Goal: Communication & Community: Answer question/provide support

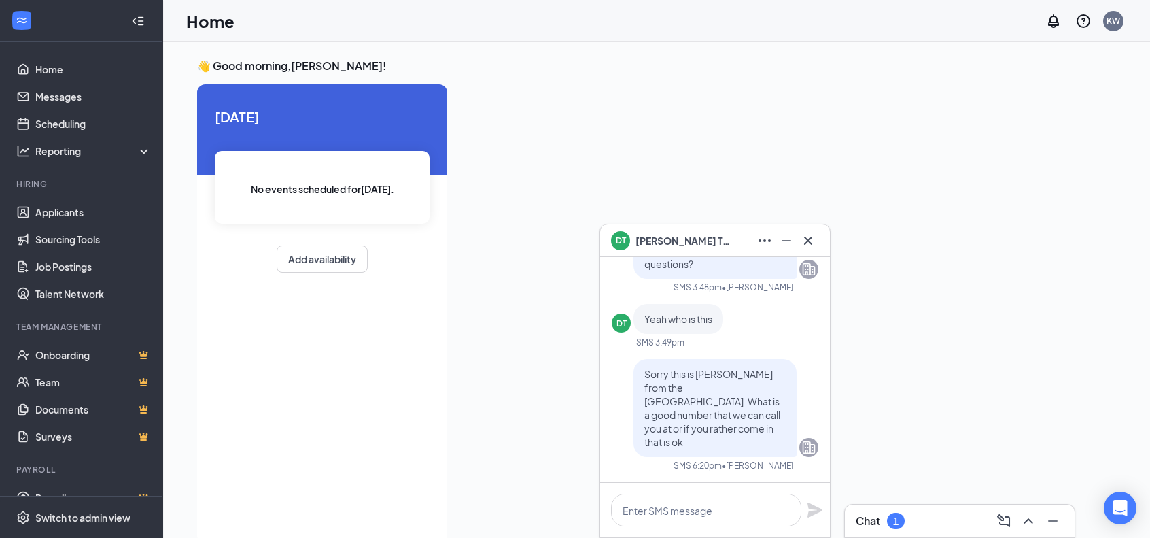
click at [913, 516] on div "Chat 1" at bounding box center [960, 521] width 208 height 22
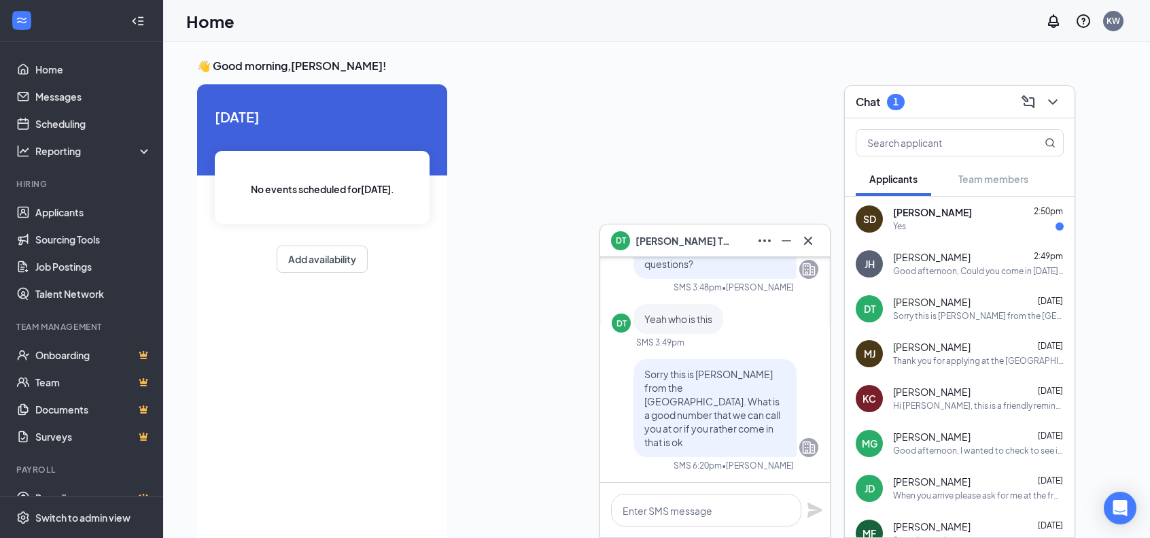
click at [1002, 227] on div "Yes" at bounding box center [978, 227] width 171 height 12
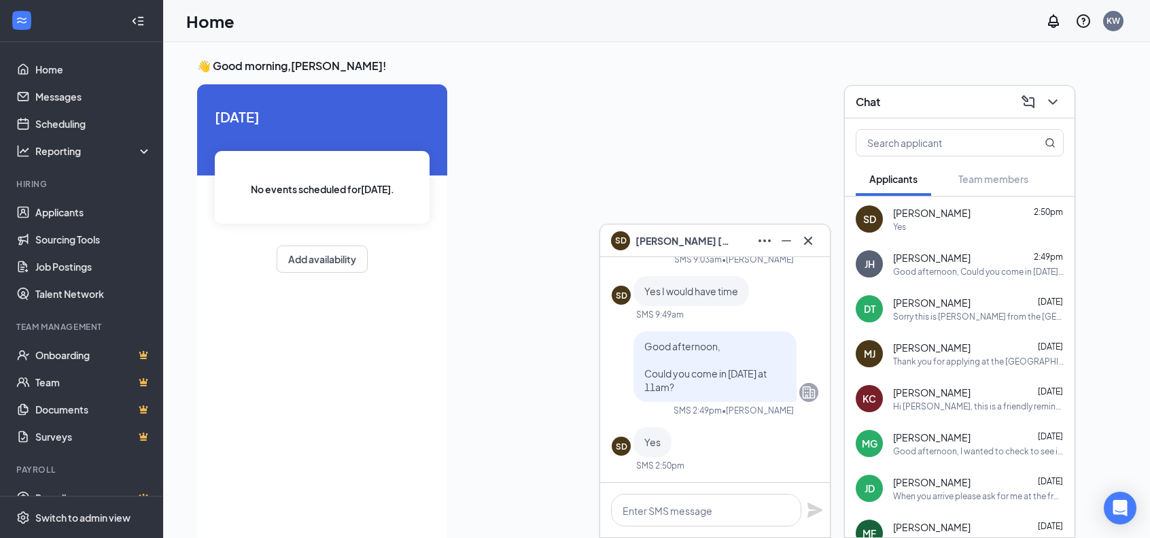
click at [942, 211] on span "[PERSON_NAME]" at bounding box center [932, 213] width 78 height 14
click at [655, 239] on span "[PERSON_NAME]" at bounding box center [683, 240] width 95 height 15
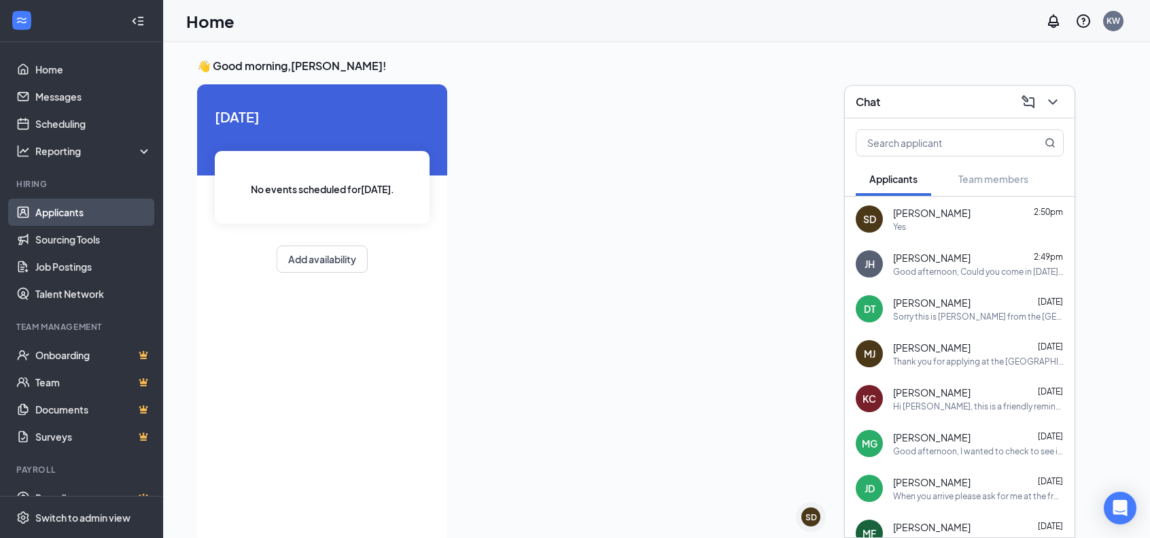
click at [57, 220] on link "Applicants" at bounding box center [93, 212] width 116 height 27
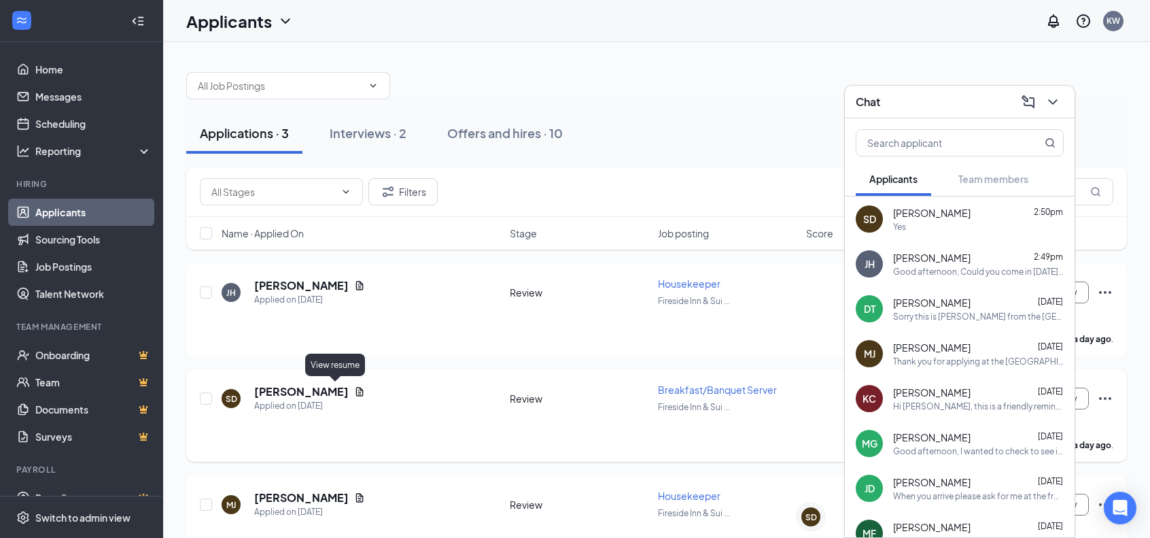
click at [354, 394] on icon "Document" at bounding box center [359, 391] width 11 height 11
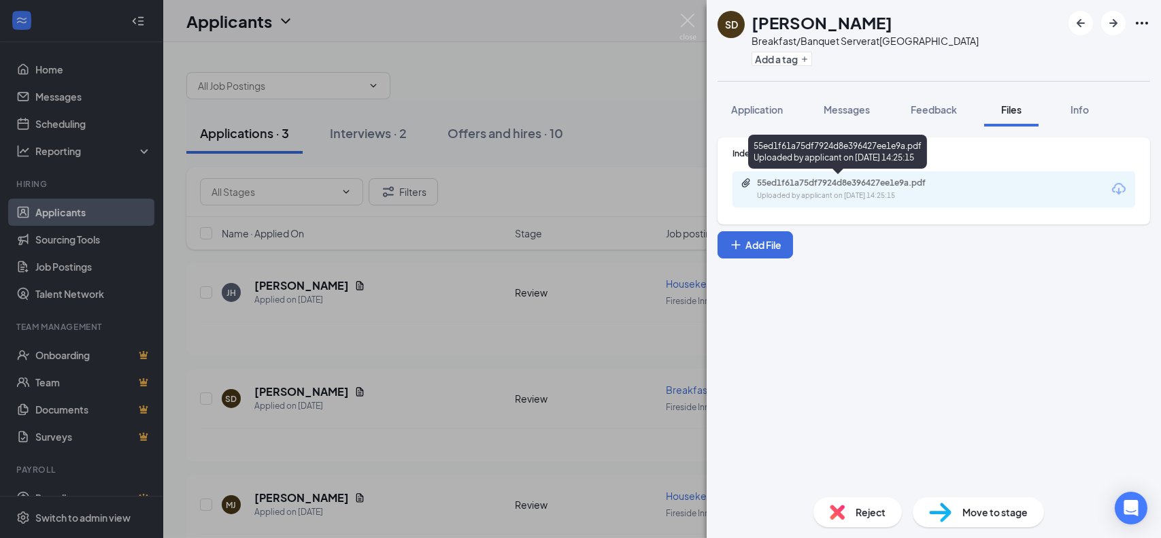
click at [906, 184] on div "55ed1f61a75df7924d8e396427ee1e9a.pdf" at bounding box center [852, 182] width 190 height 11
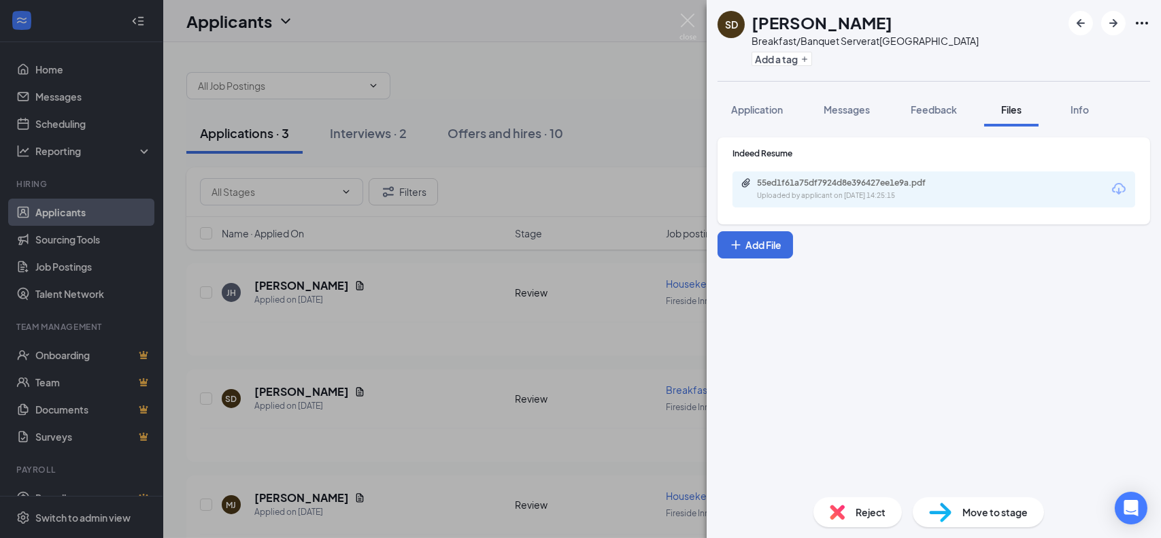
click at [505, 55] on div "SD [PERSON_NAME] Breakfast/Banquet Server at Fireside Inn & Suites [GEOGRAPHIC_…" at bounding box center [580, 269] width 1161 height 538
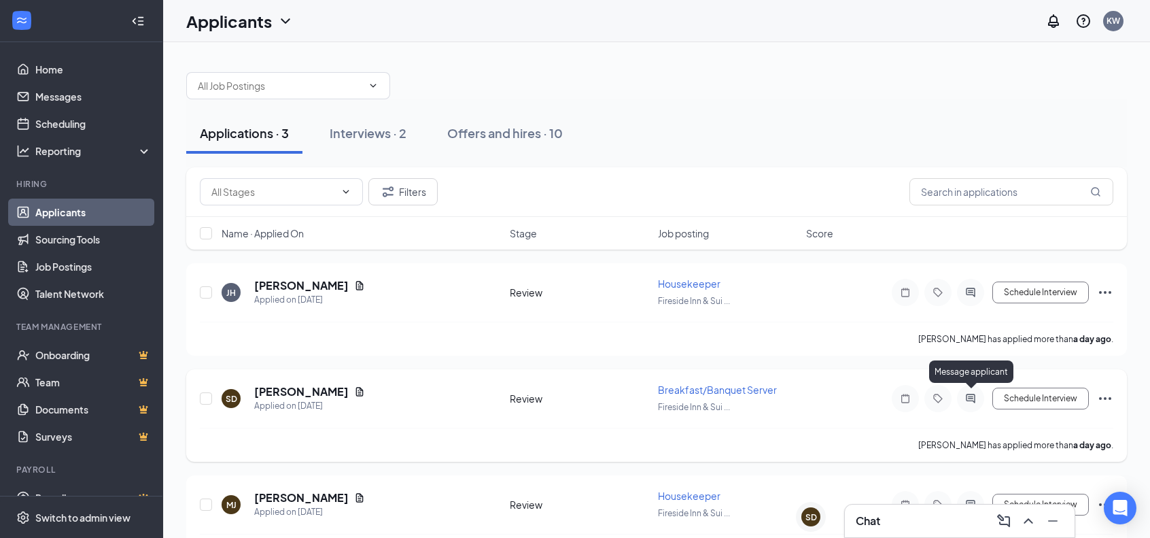
click at [968, 396] on icon "ActiveChat" at bounding box center [971, 398] width 16 height 11
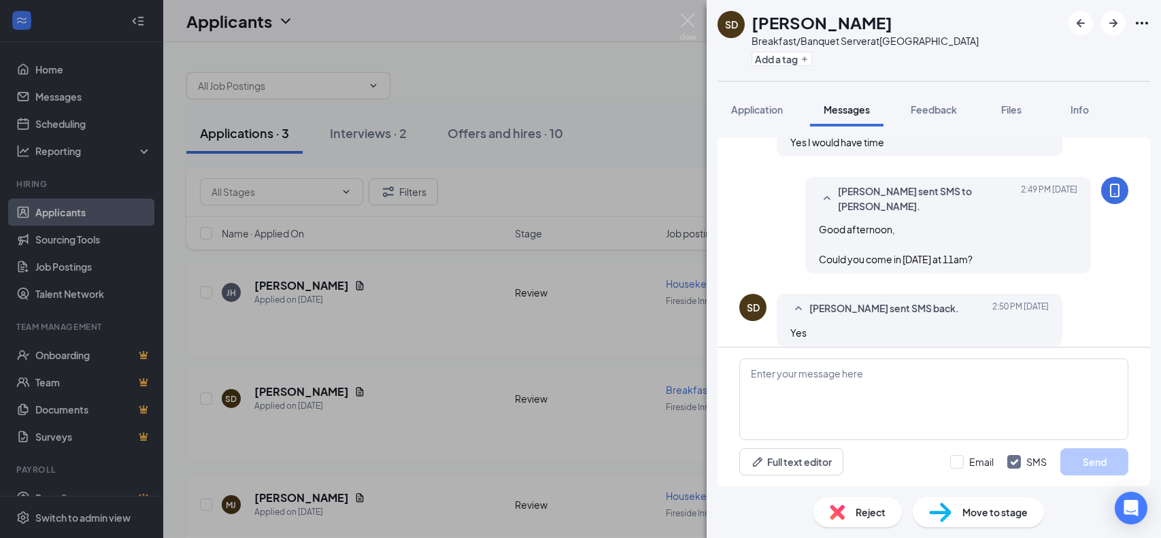
scroll to position [392, 0]
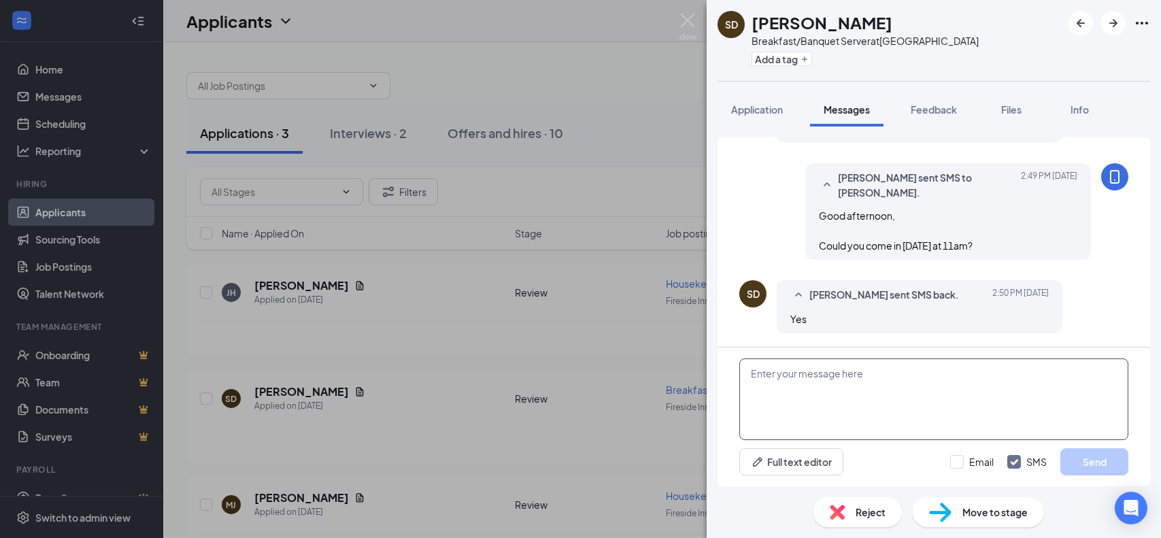
click at [802, 381] on textarea at bounding box center [933, 399] width 389 height 82
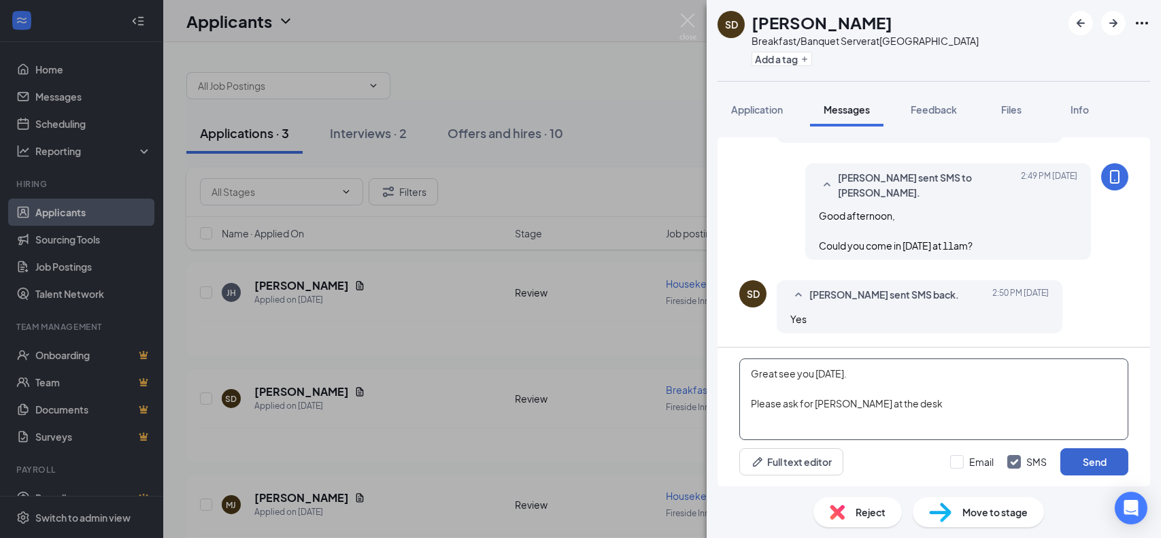
type textarea "Great see you [DATE]. Please ask for [PERSON_NAME] at the desk"
click at [1082, 458] on button "Send" at bounding box center [1094, 461] width 68 height 27
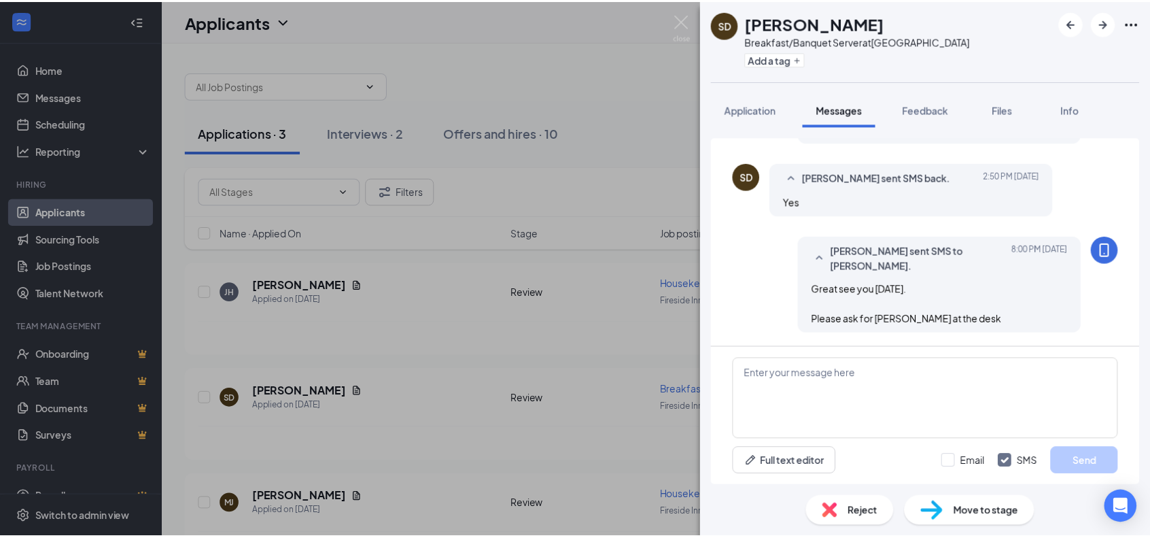
scroll to position [509, 0]
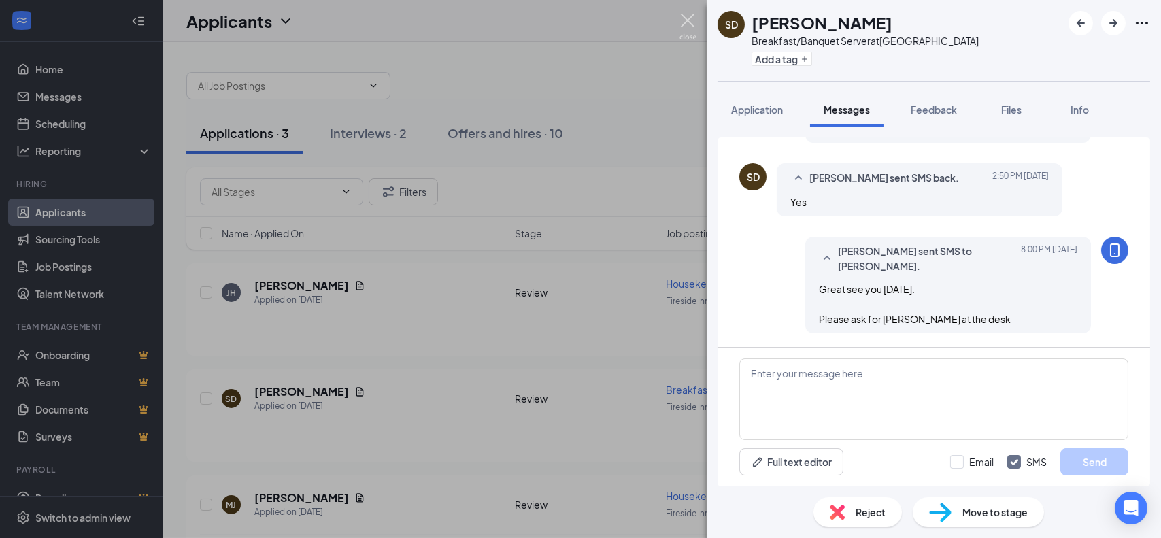
click at [687, 18] on img at bounding box center [687, 27] width 17 height 27
